Goal: Task Accomplishment & Management: Use online tool/utility

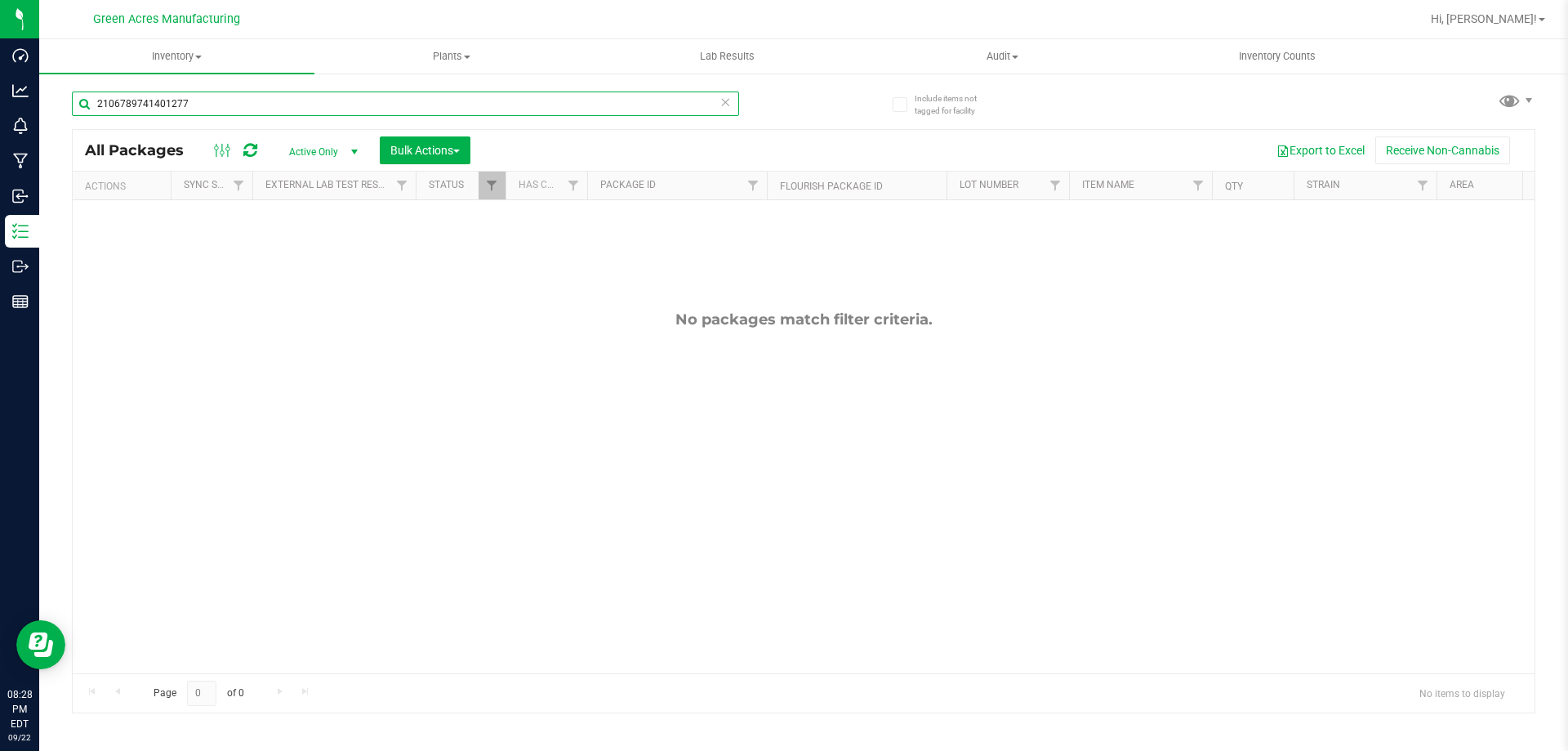
click at [671, 99] on input "2106789741401277" at bounding box center [406, 104] width 668 height 24
click at [574, 106] on input "21067897414012779180305942551141" at bounding box center [406, 104] width 668 height 24
click at [574, 105] on input "21067897414012779180305942551141" at bounding box center [406, 104] width 668 height 24
type input "9180305942551141"
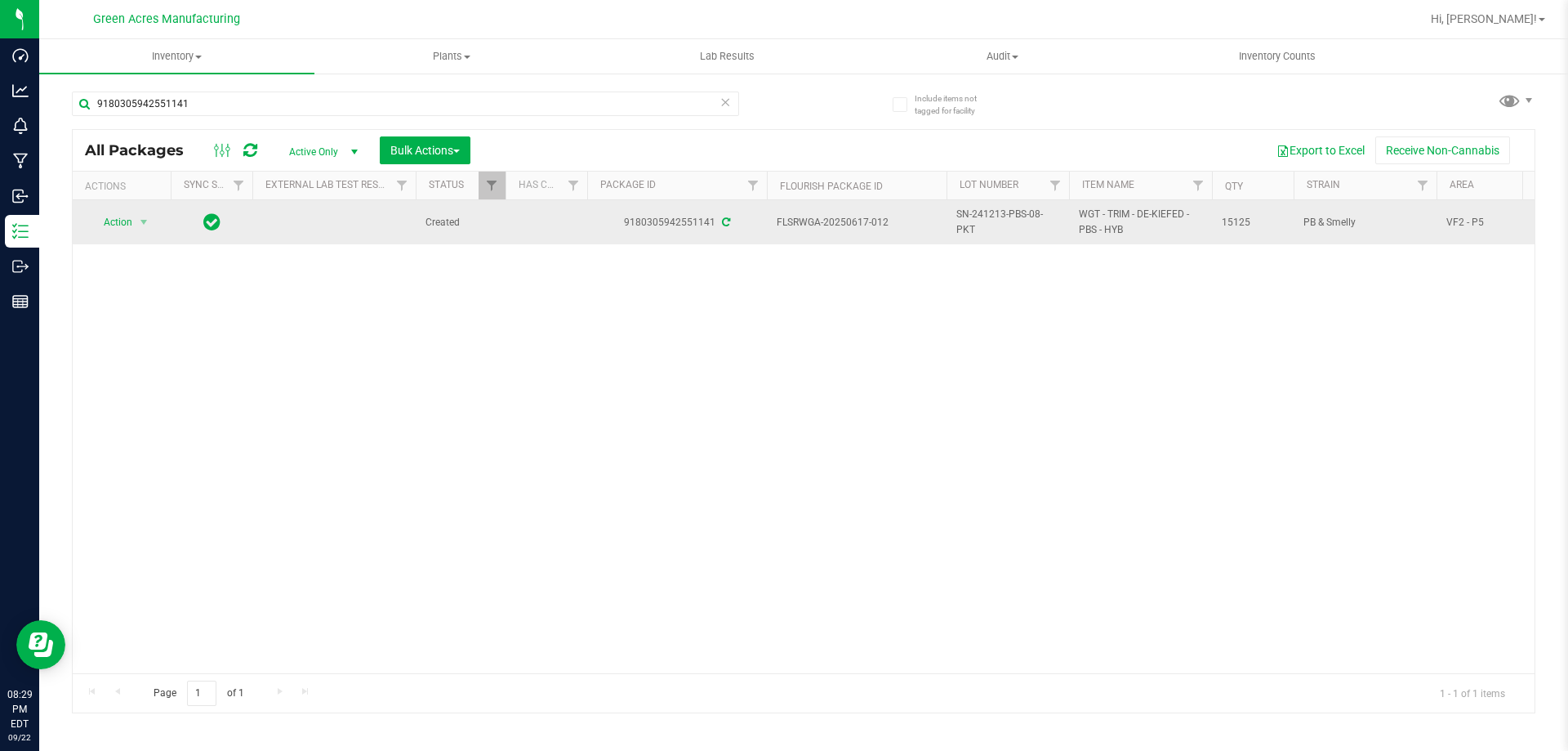
click at [1012, 206] on td "SN-241213-PBS-08-PKT" at bounding box center [1008, 222] width 123 height 44
click at [1011, 215] on input "SN-241213-PBS-08-PKT" at bounding box center [1005, 223] width 117 height 25
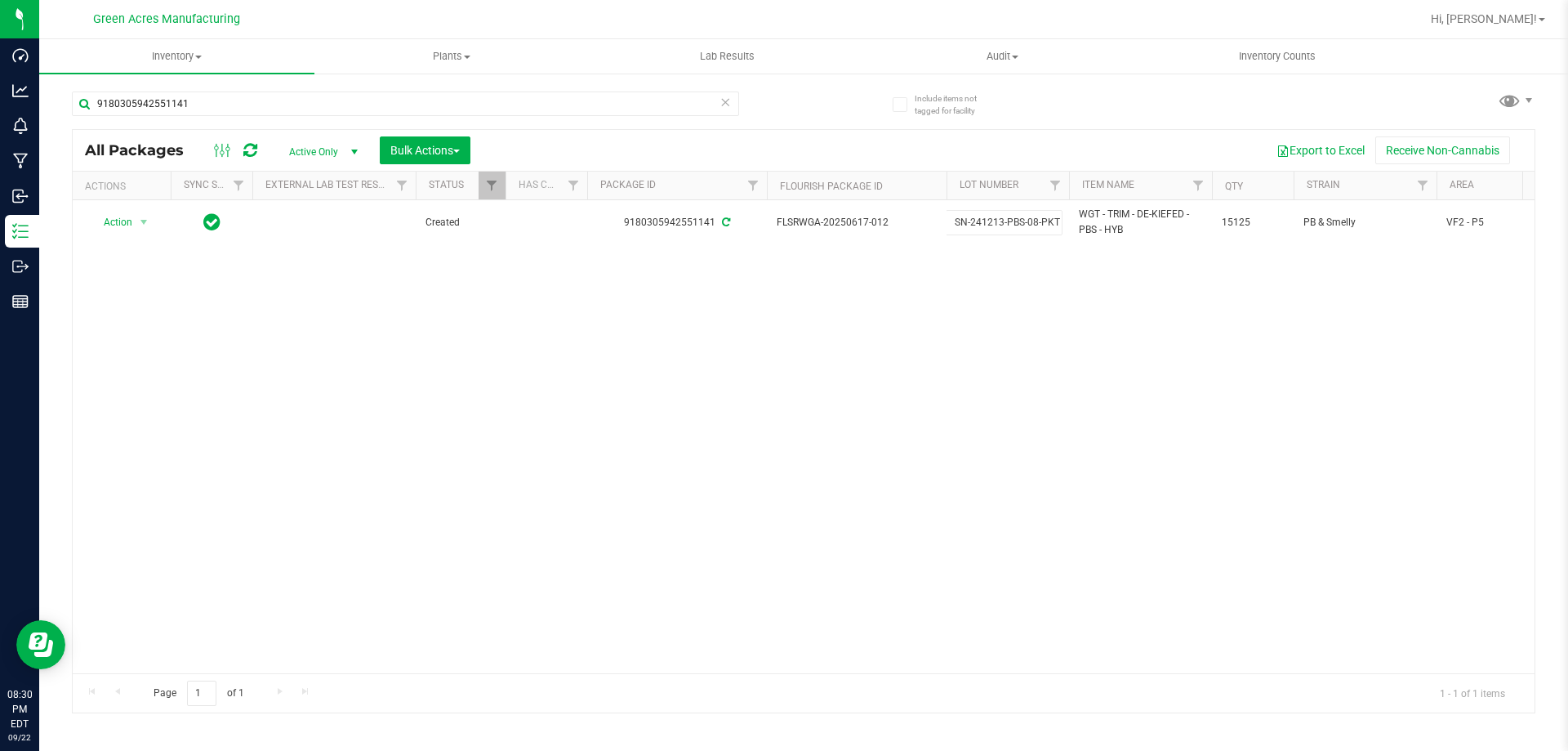
click at [987, 301] on div "Action Action Adjust qty Create package Edit attributes Global inventory Locate…" at bounding box center [804, 436] width 1463 height 473
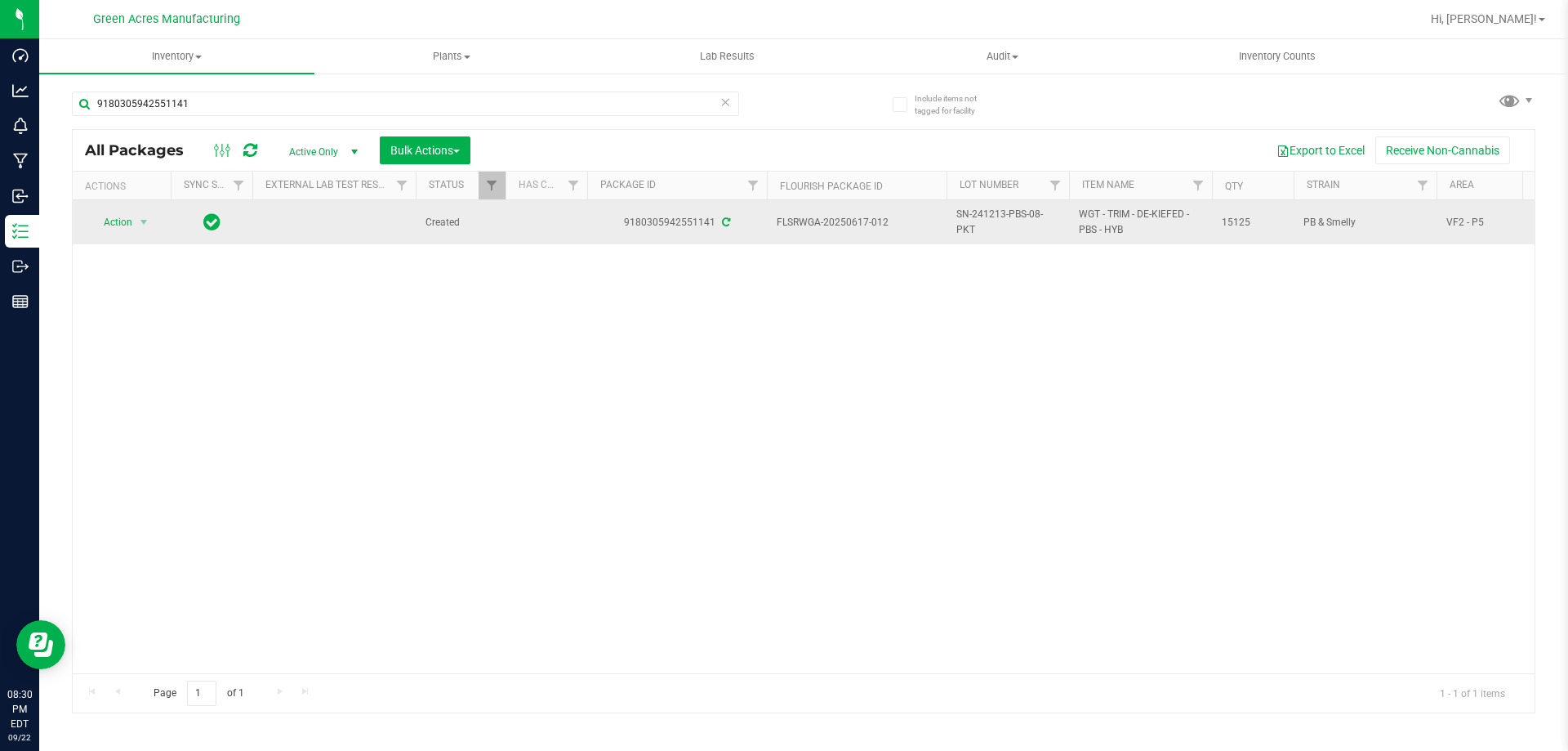
click at [981, 213] on span "SN-241213-PBS-08-PKT" at bounding box center [1008, 222] width 103 height 31
click at [979, 211] on input "SN-241213-PBS-08-PKT" at bounding box center [1005, 223] width 117 height 25
click at [975, 210] on input "SN-241213-PBS-08-PKT" at bounding box center [1005, 223] width 117 height 25
click at [975, 214] on input "SN-241213-PBS-08-PKT" at bounding box center [1005, 223] width 117 height 25
click at [975, 217] on input "SN-241213-PBS-08-PKT" at bounding box center [1005, 223] width 117 height 25
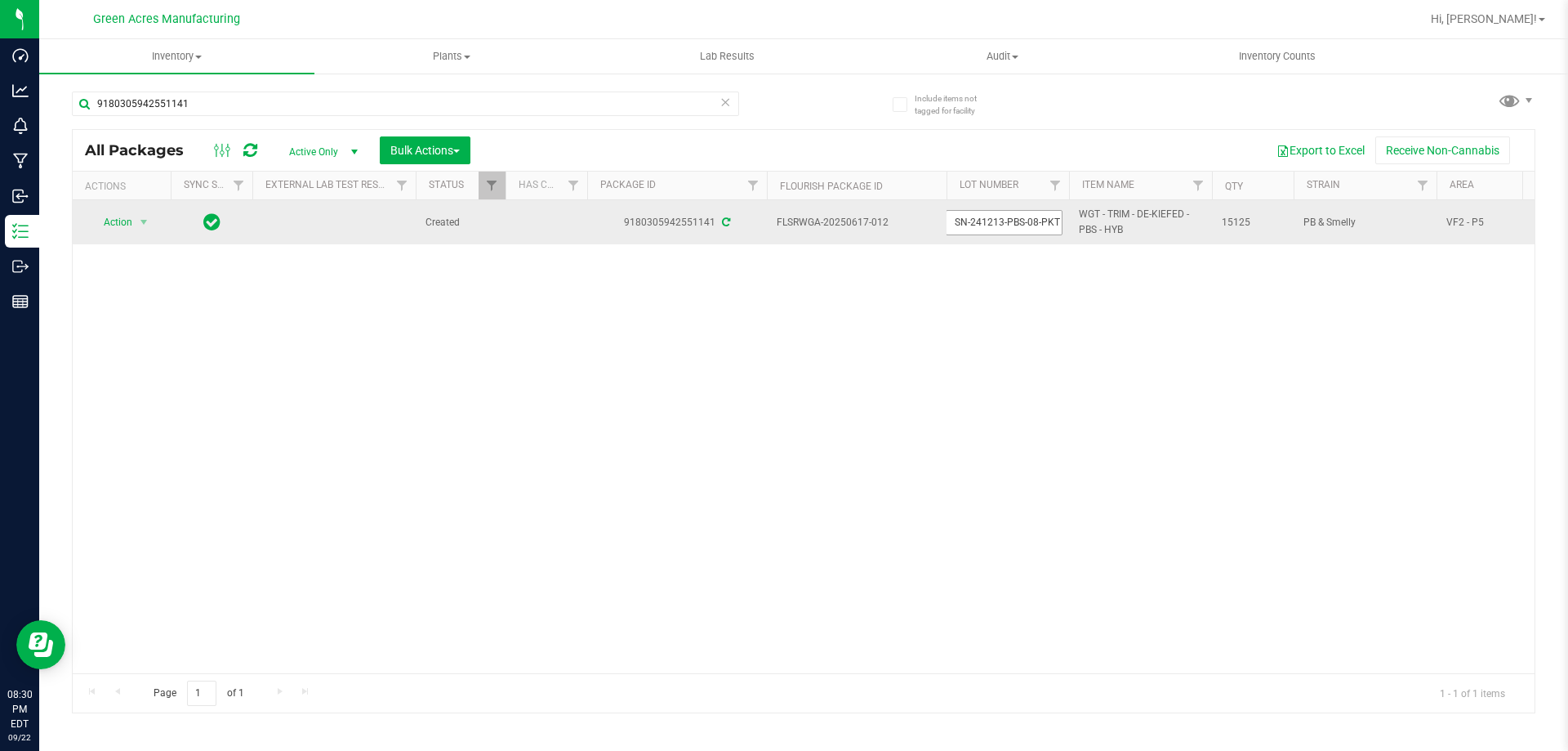
click at [975, 217] on input "SN-241213-PBS-08-PKT" at bounding box center [1005, 223] width 117 height 25
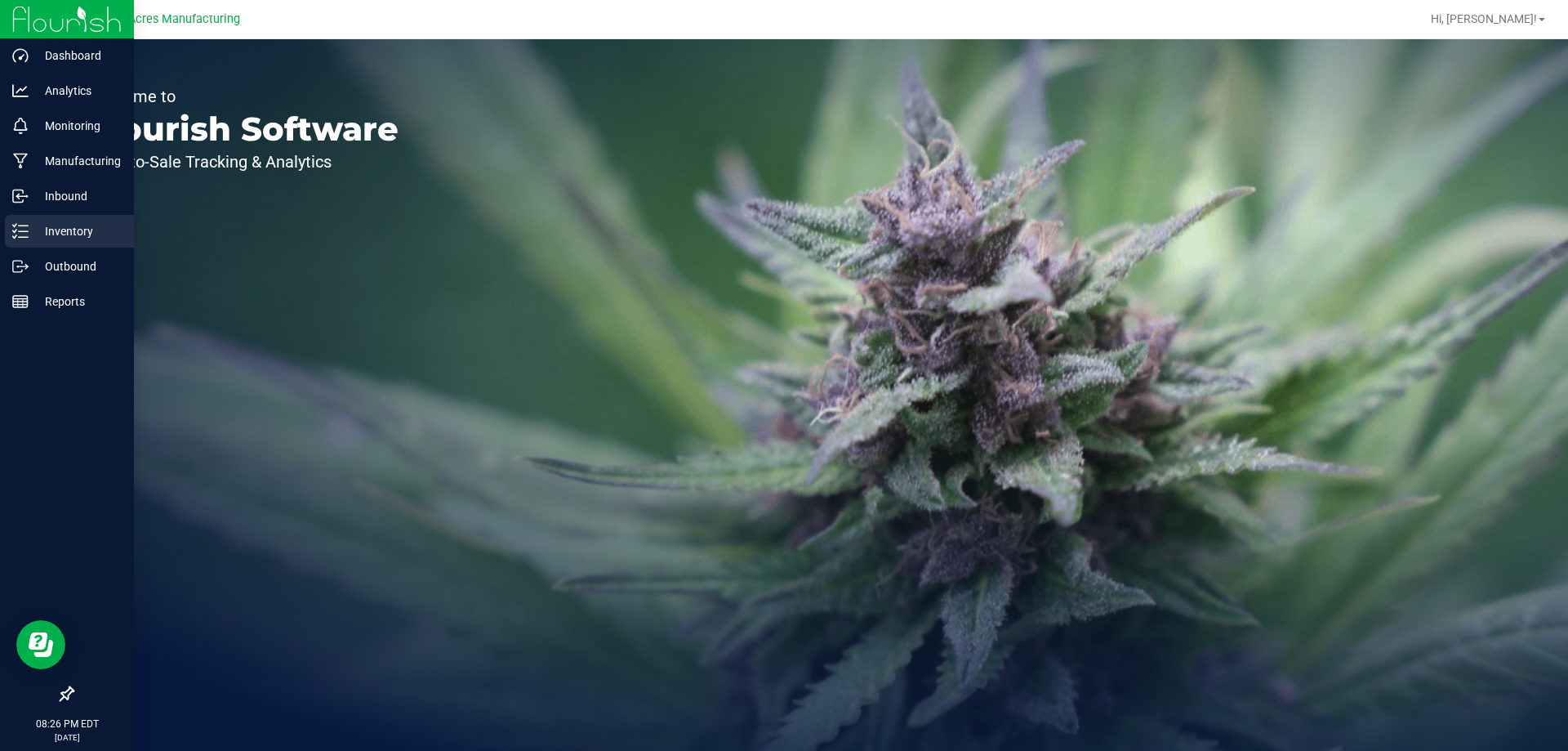
click at [80, 223] on p "Inventory" at bounding box center [77, 232] width 98 height 20
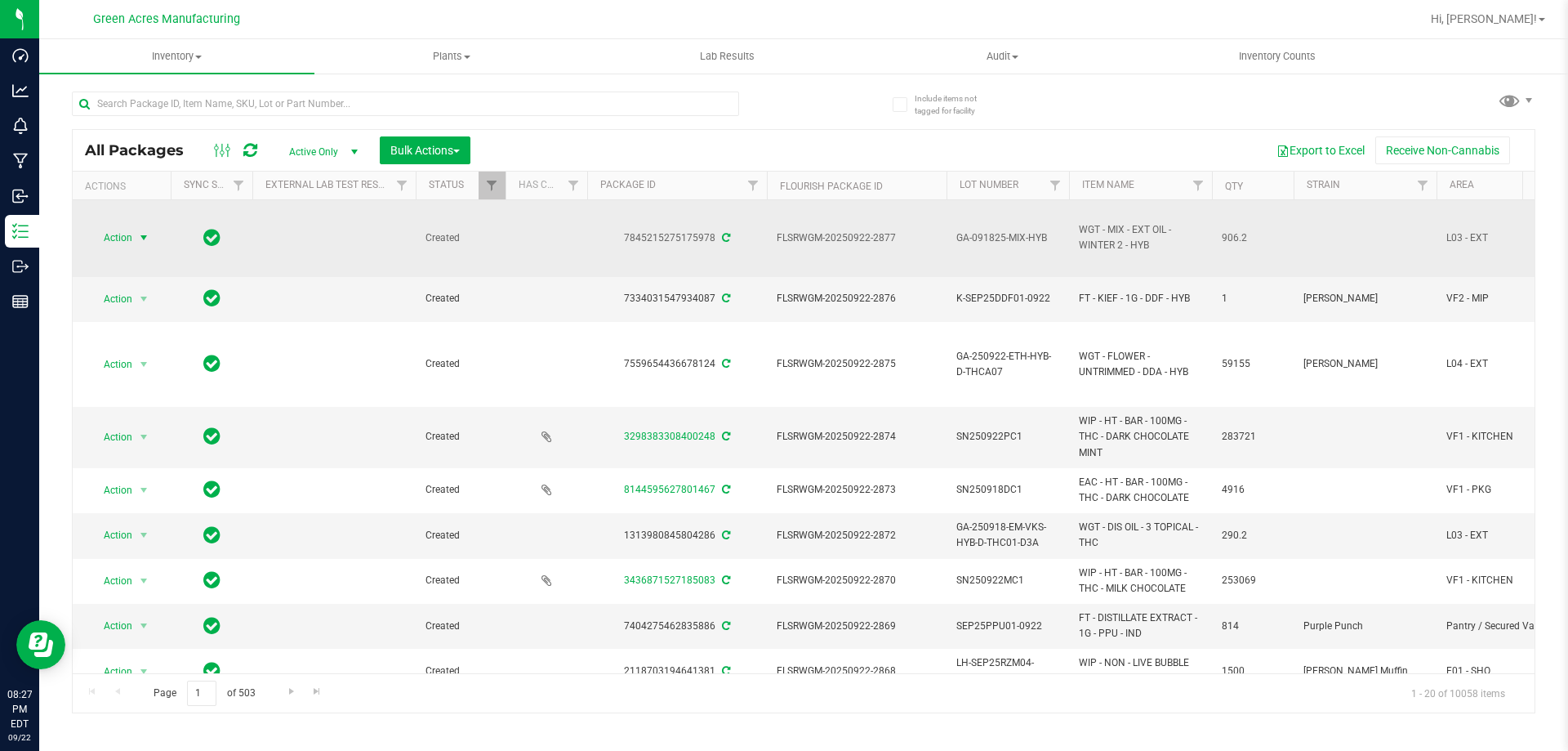
click at [146, 238] on span "select" at bounding box center [143, 238] width 14 height 14
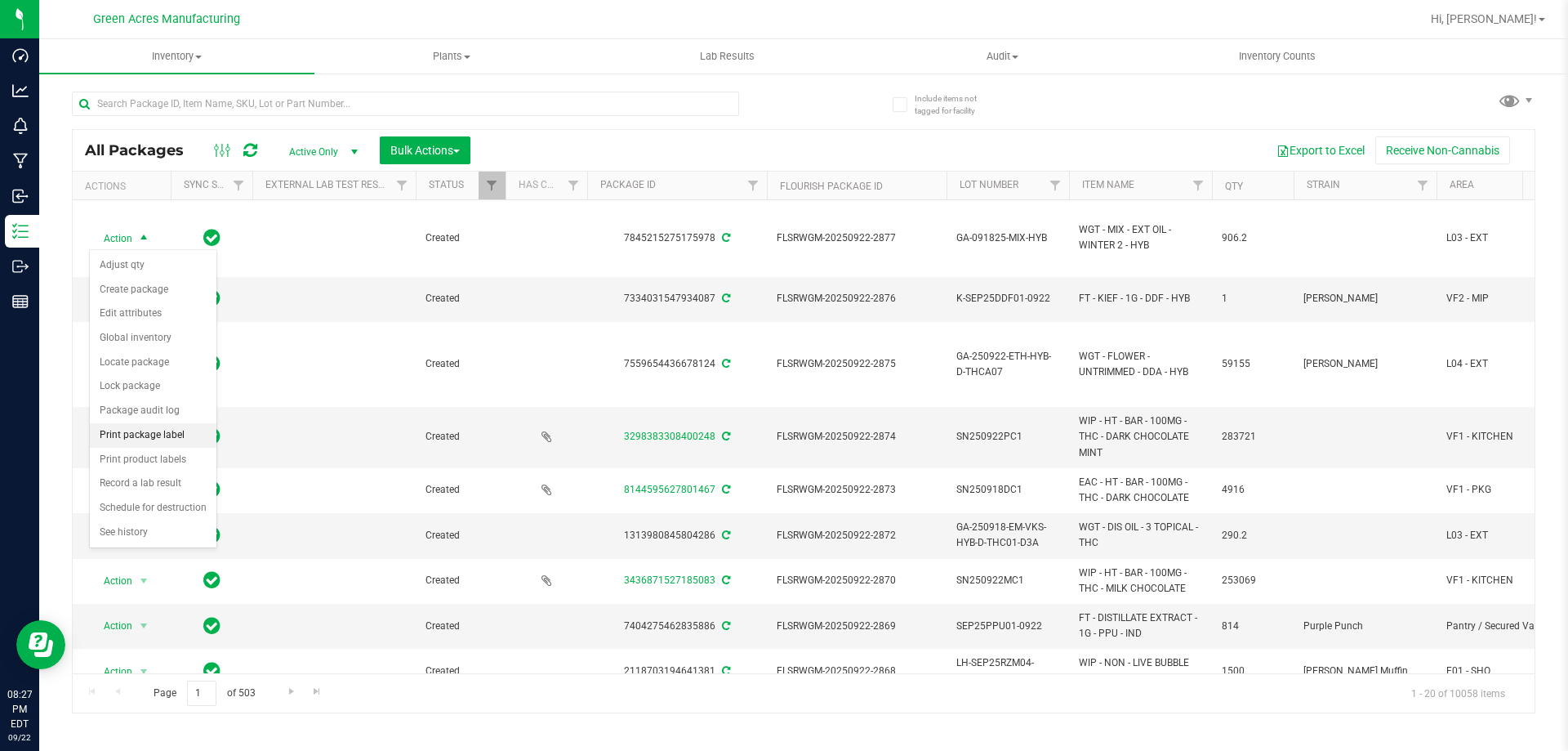
click at [159, 435] on li "Print package label" at bounding box center [153, 435] width 127 height 24
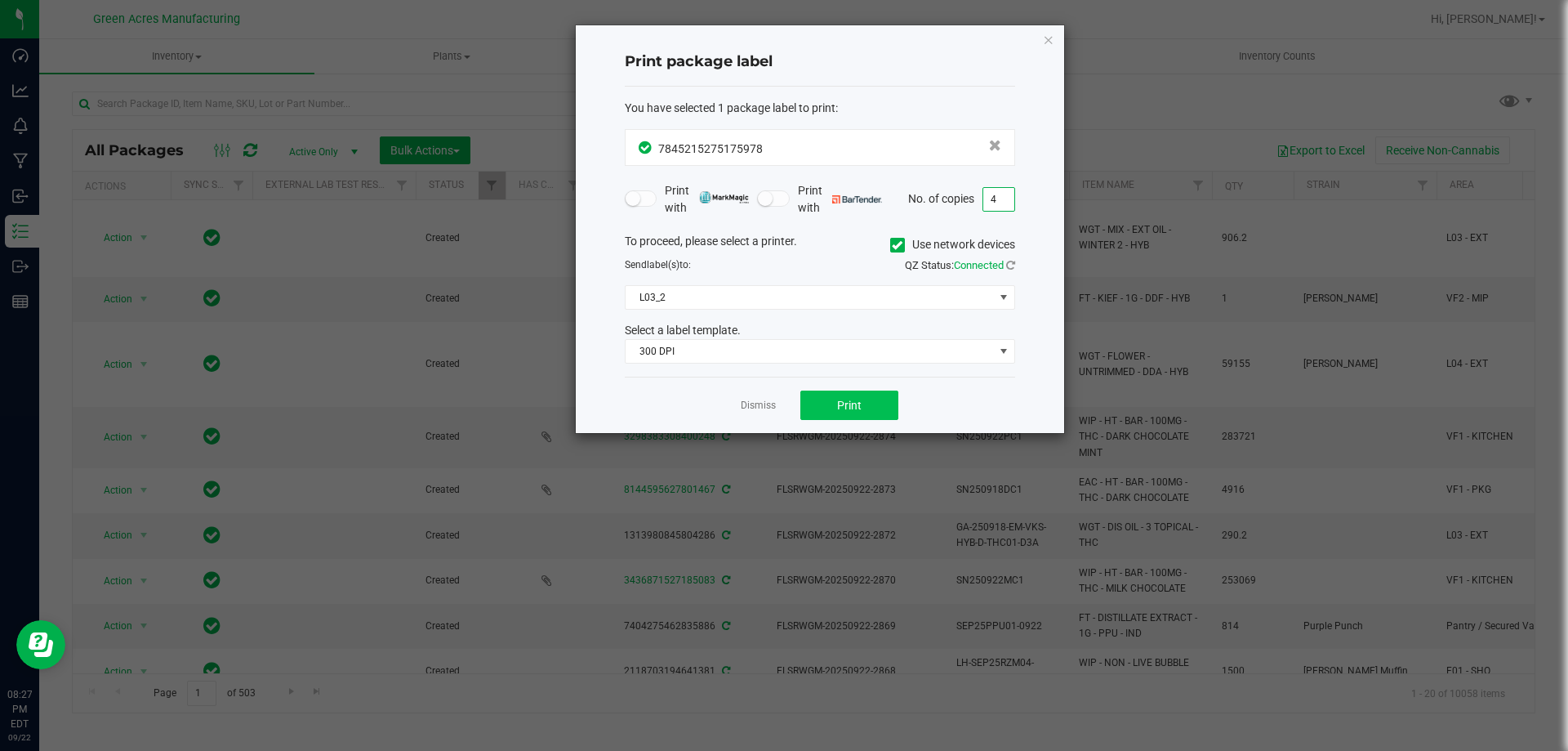
type input "4"
click at [878, 407] on button "Print" at bounding box center [849, 405] width 98 height 30
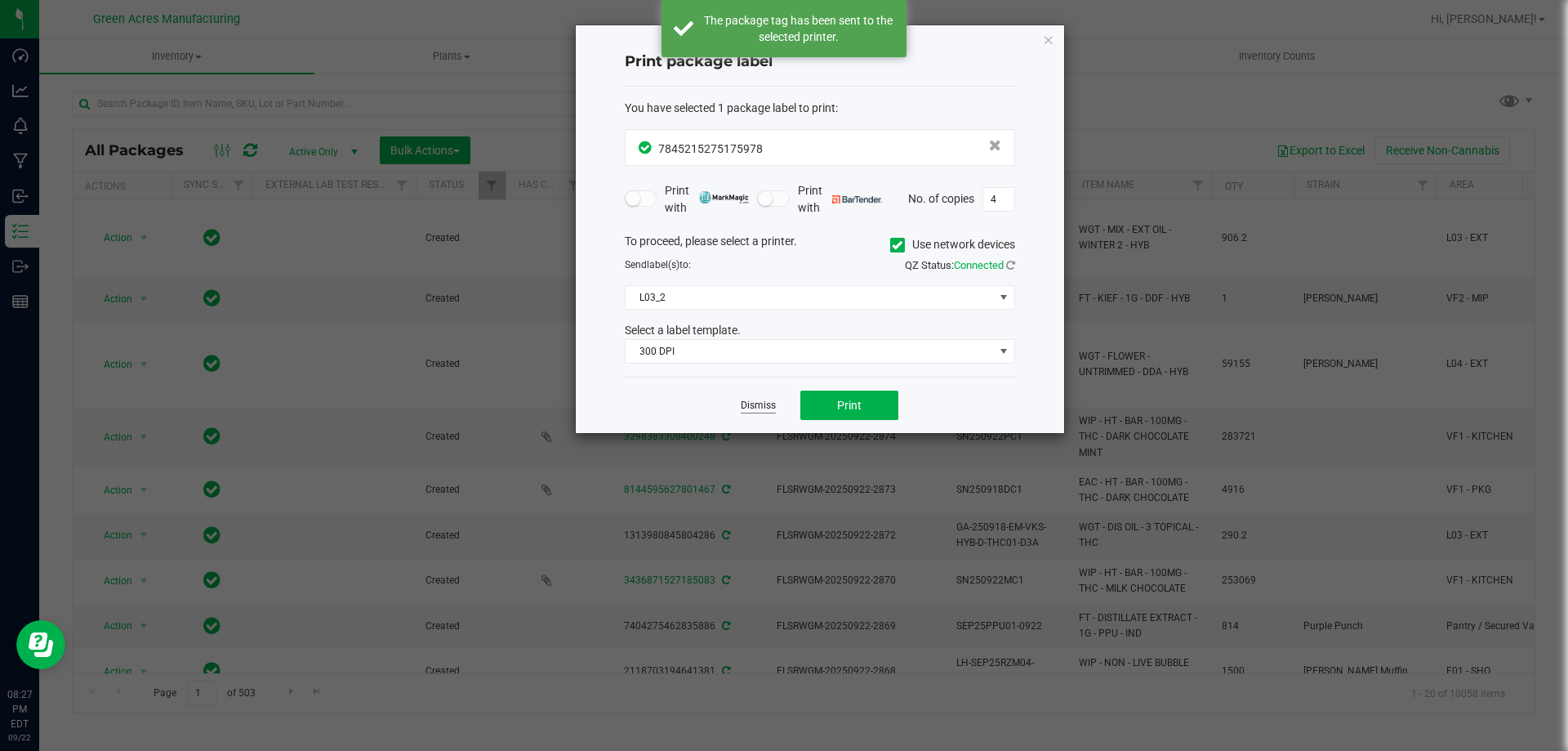
click at [767, 404] on link "Dismiss" at bounding box center [758, 405] width 35 height 14
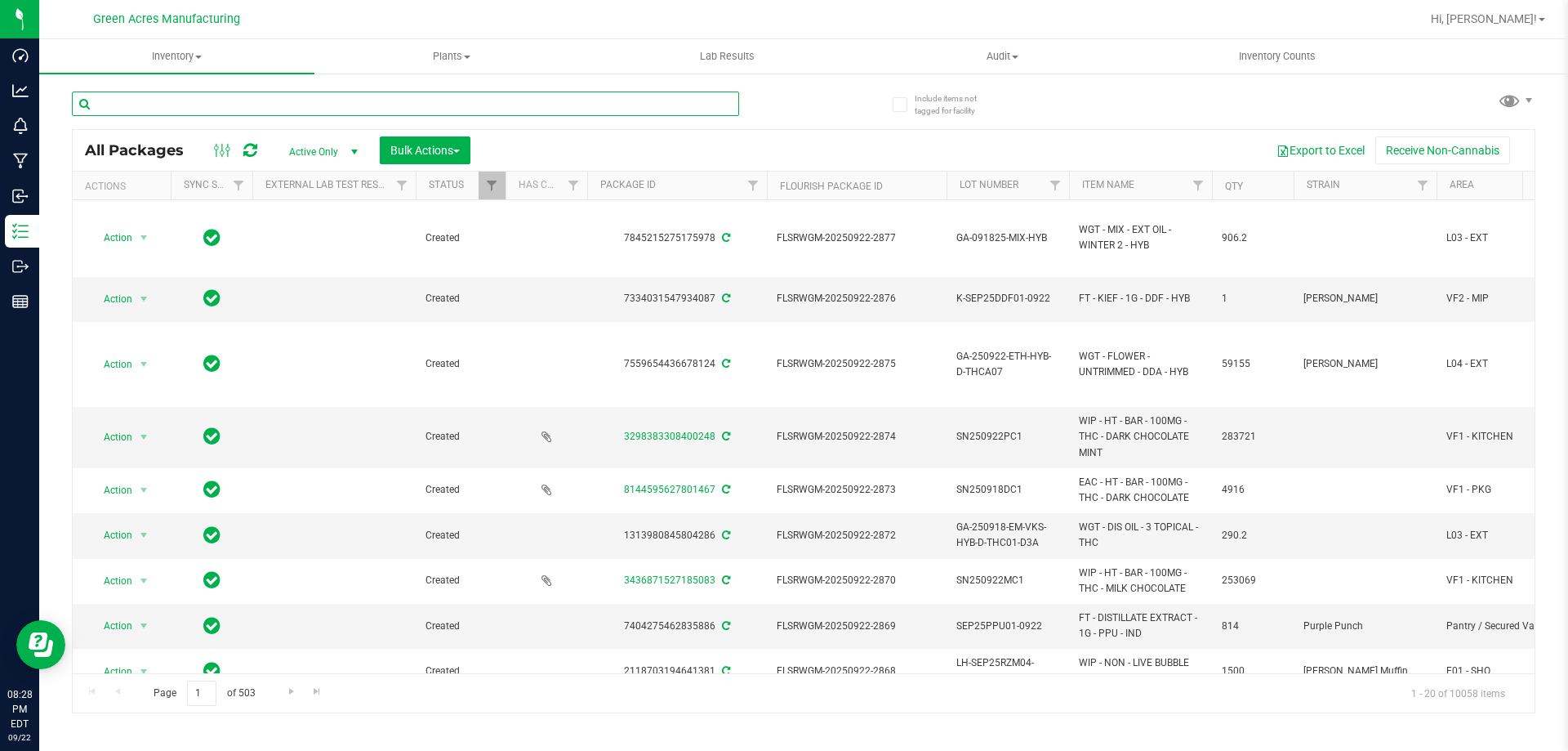
click at [451, 97] on input "text" at bounding box center [406, 104] width 668 height 24
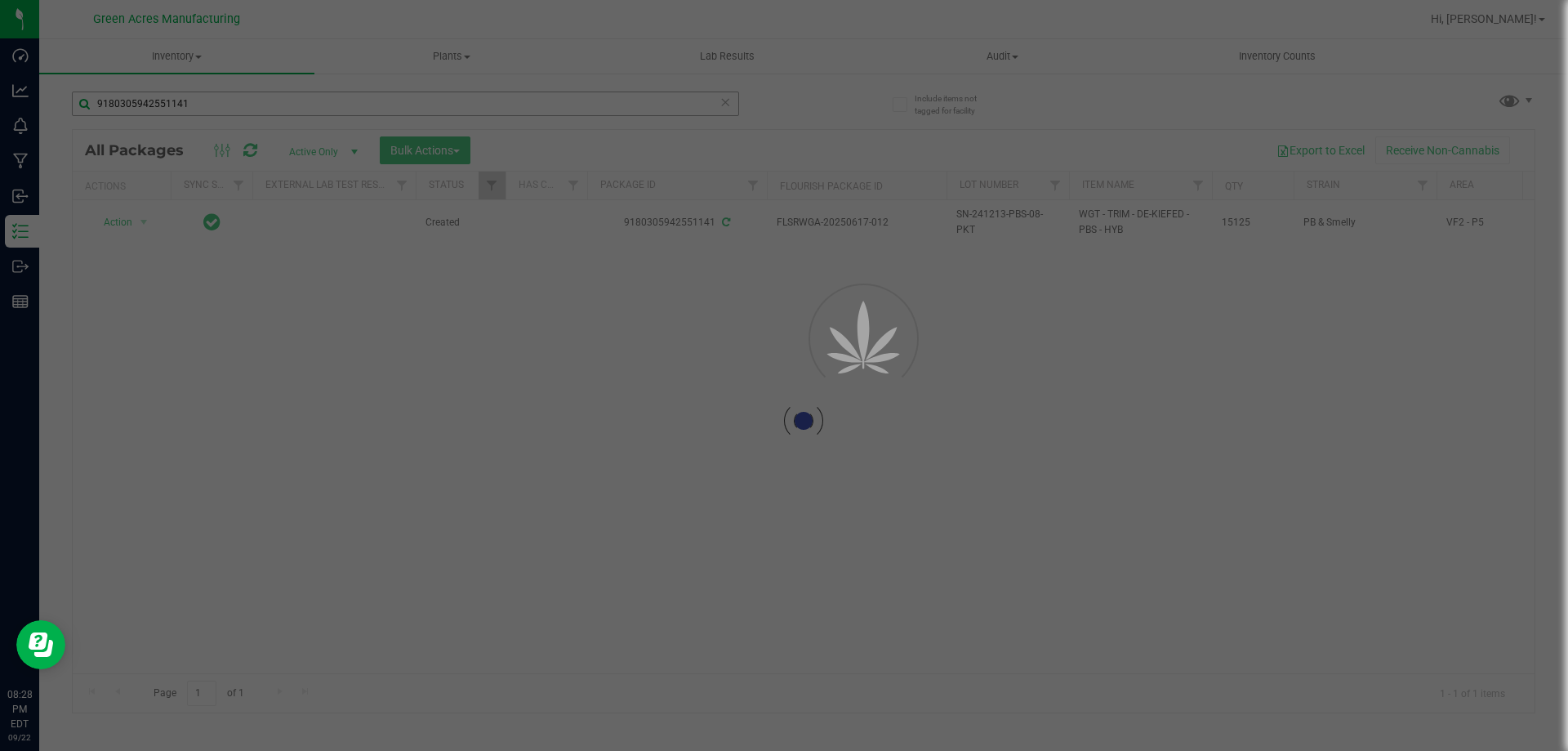
click at [495, 98] on div at bounding box center [784, 375] width 1568 height 751
click at [495, 98] on input "9180305942551141" at bounding box center [406, 104] width 668 height 24
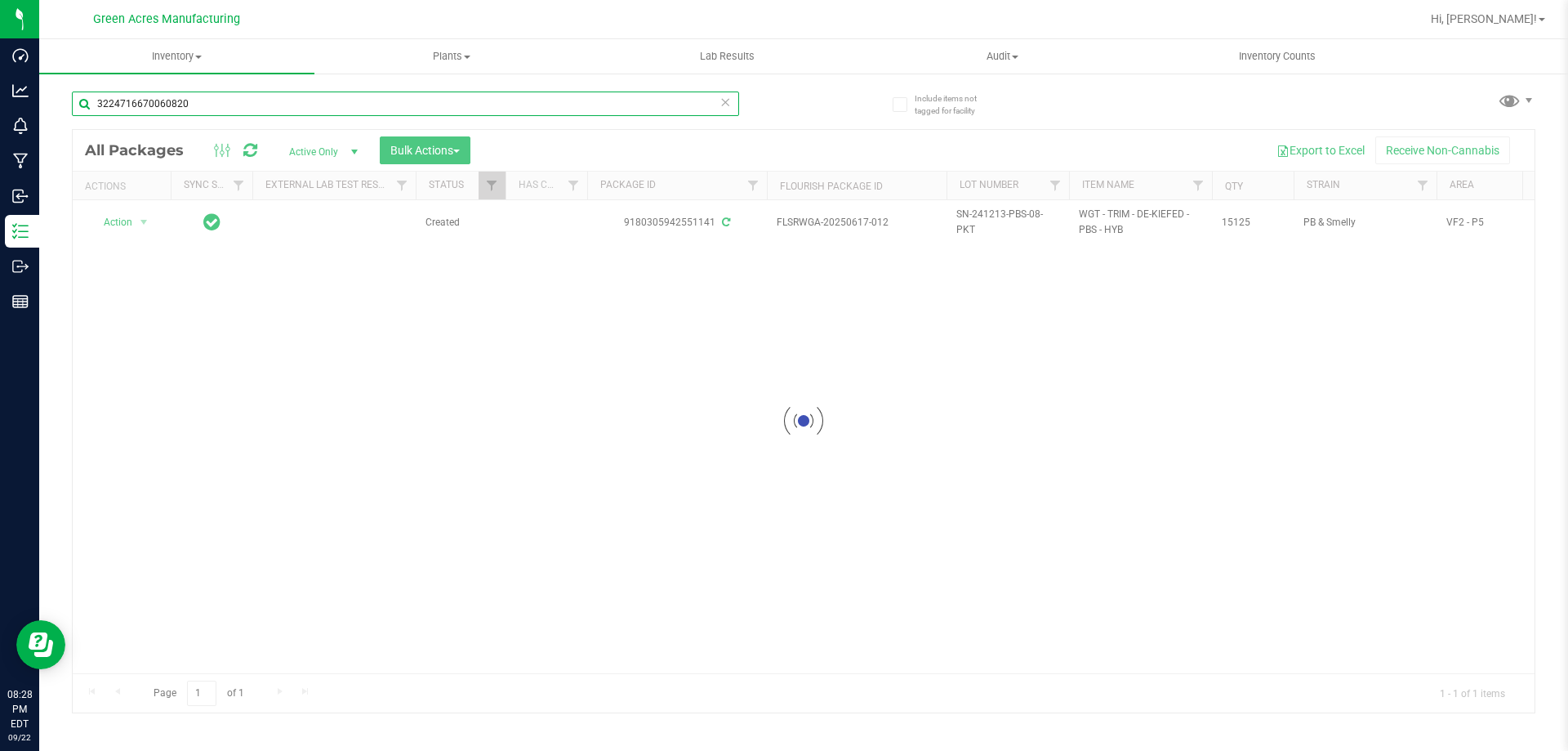
type input "3224716670060820"
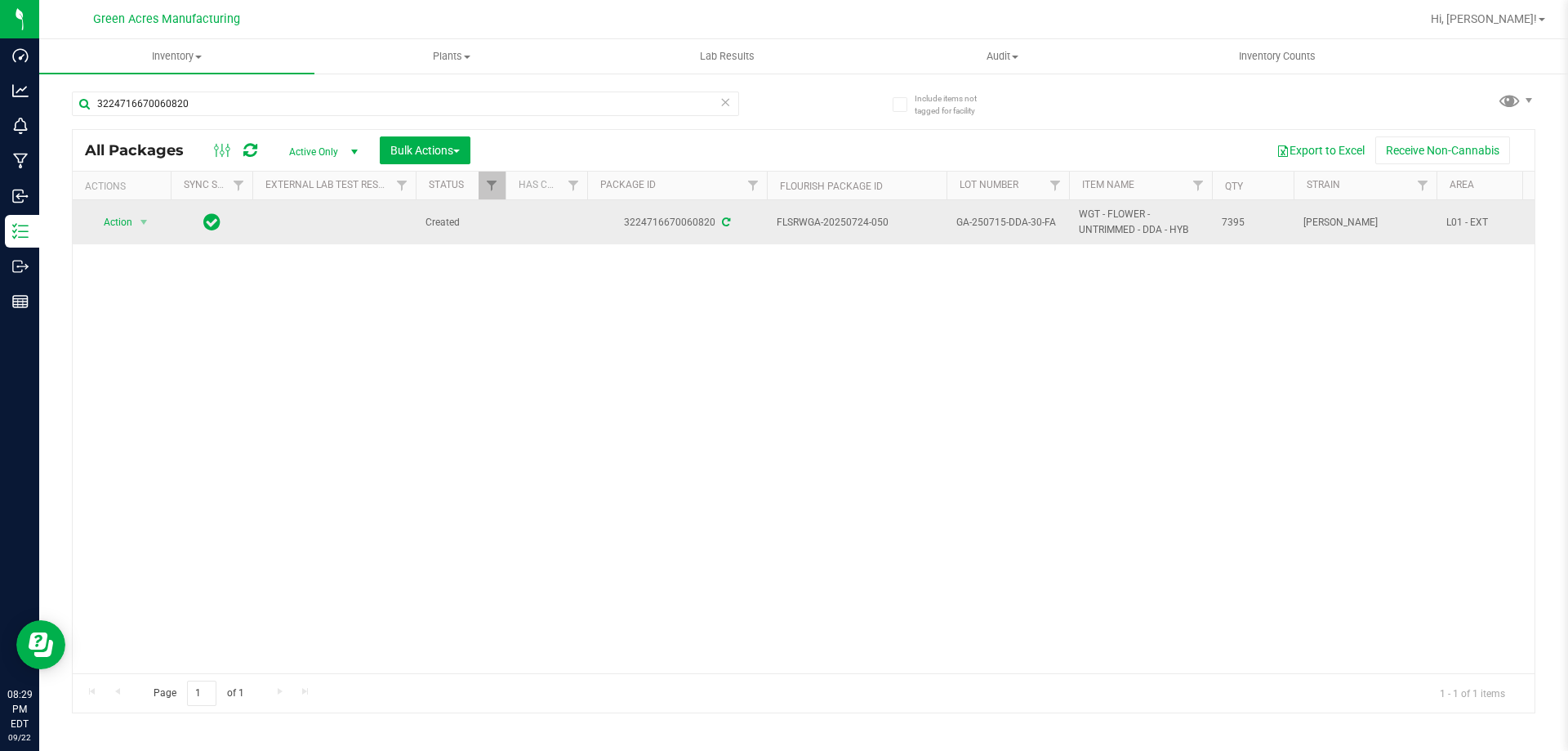
click at [1009, 219] on span "GA-250715-DDA-30-FA" at bounding box center [1008, 222] width 103 height 15
click at [1009, 219] on input "GA-250715-DDA-30-FA" at bounding box center [1005, 223] width 117 height 25
